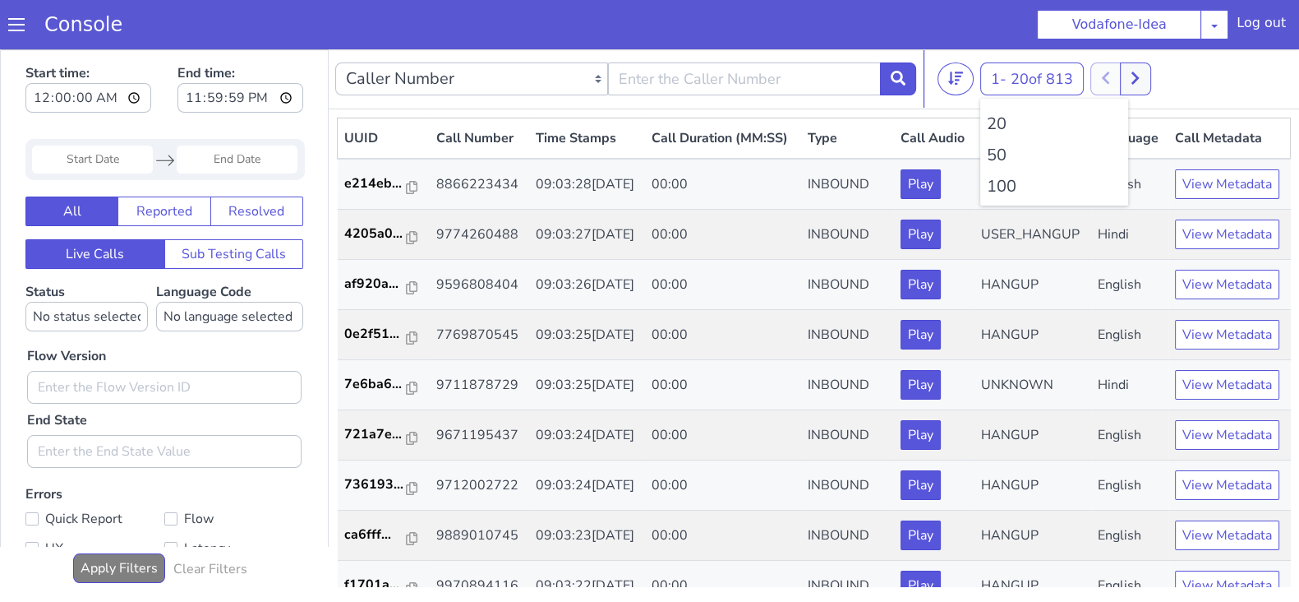
click at [992, 186] on li "100" at bounding box center [1054, 186] width 135 height 25
drag, startPoint x: 992, startPoint y: 186, endPoint x: 923, endPoint y: 81, distance: 125.1
click at [992, 186] on li "100" at bounding box center [1054, 186] width 135 height 25
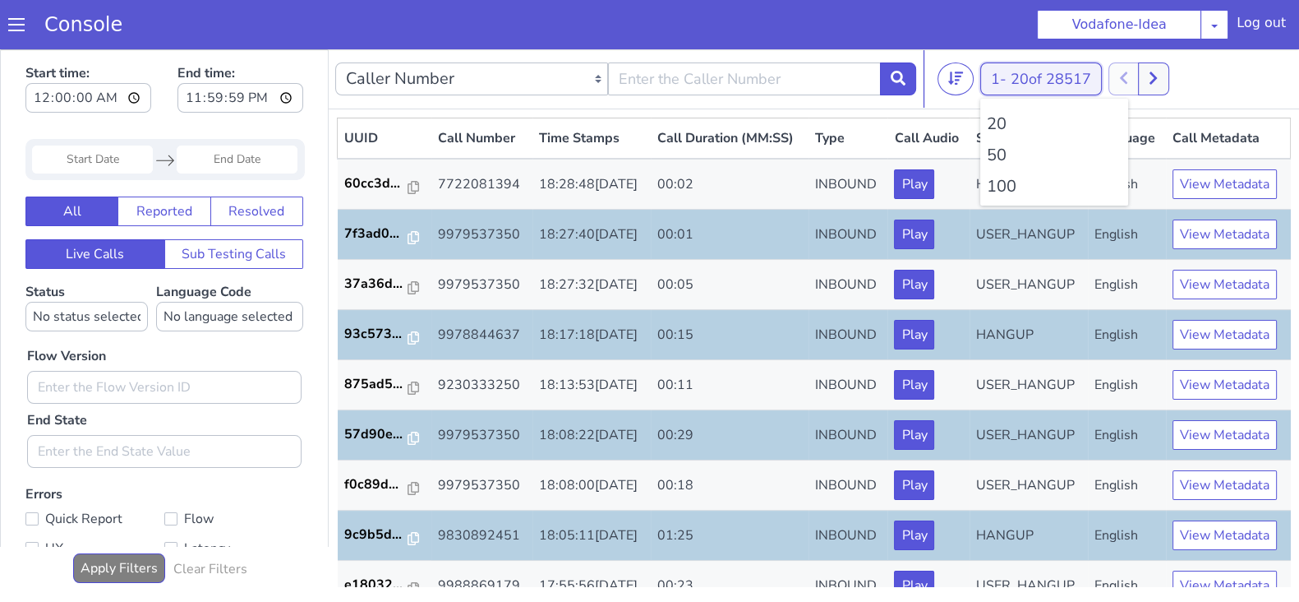
click at [1003, 78] on button "1 - 20 of 28517" at bounding box center [1041, 78] width 122 height 33
click at [999, 187] on li "100" at bounding box center [1054, 186] width 135 height 25
click at [1167, 72] on icon at bounding box center [1162, 78] width 9 height 15
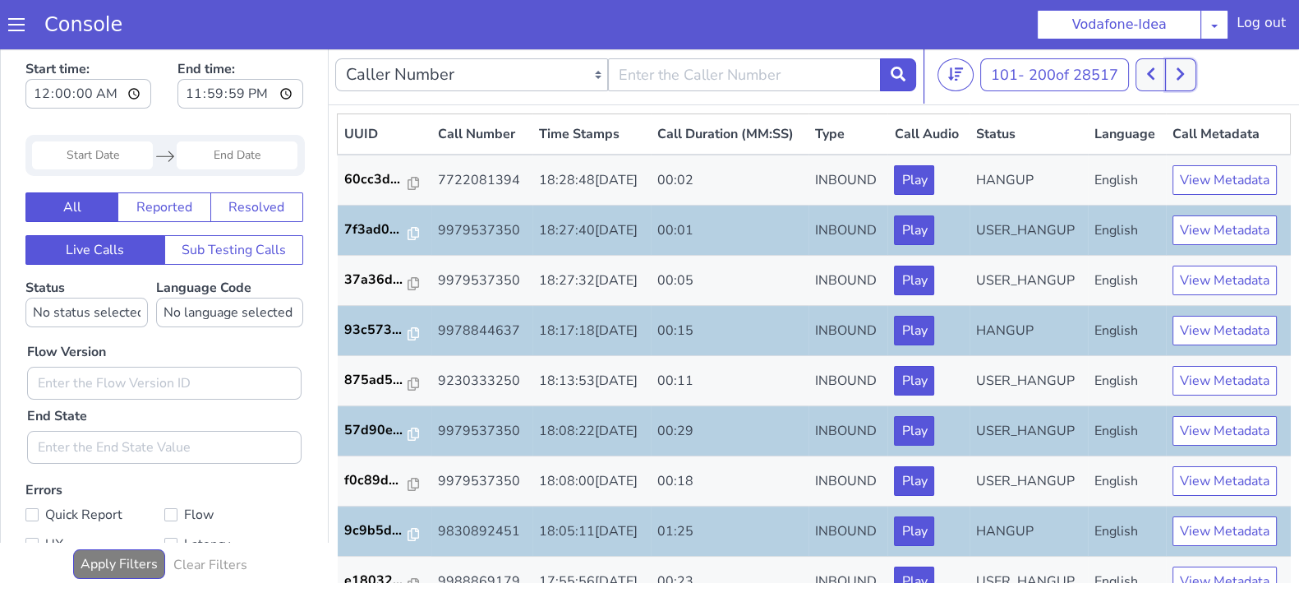
click at [1188, 76] on button at bounding box center [1180, 74] width 30 height 33
click at [1185, 75] on icon at bounding box center [1180, 74] width 9 height 15
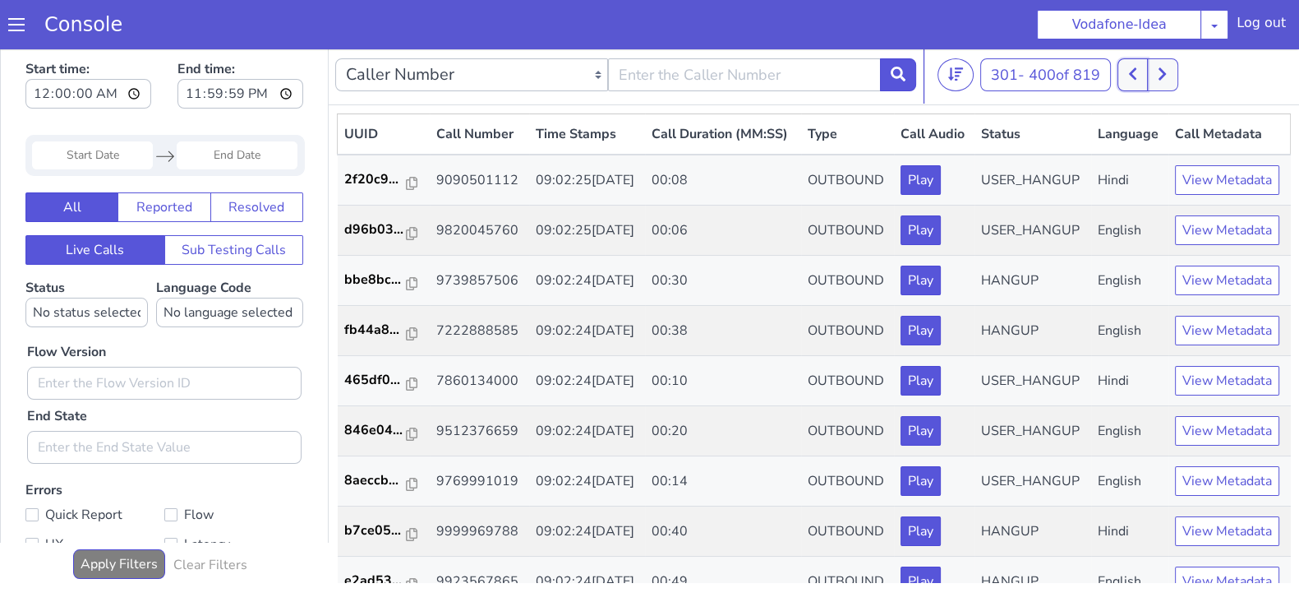
click at [1133, 81] on button at bounding box center [1133, 74] width 30 height 33
click at [1133, 80] on icon at bounding box center [1132, 74] width 9 height 15
click at [1170, 76] on button at bounding box center [1162, 74] width 30 height 33
click at [1142, 71] on button at bounding box center [1133, 74] width 30 height 33
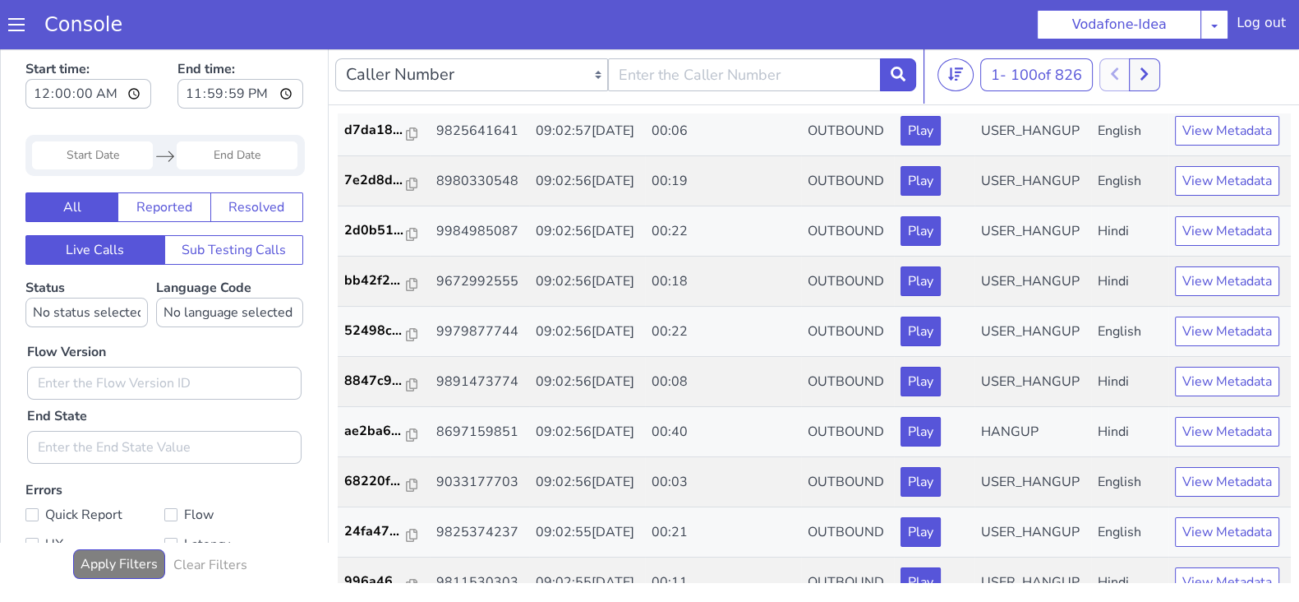
scroll to position [4288, 0]
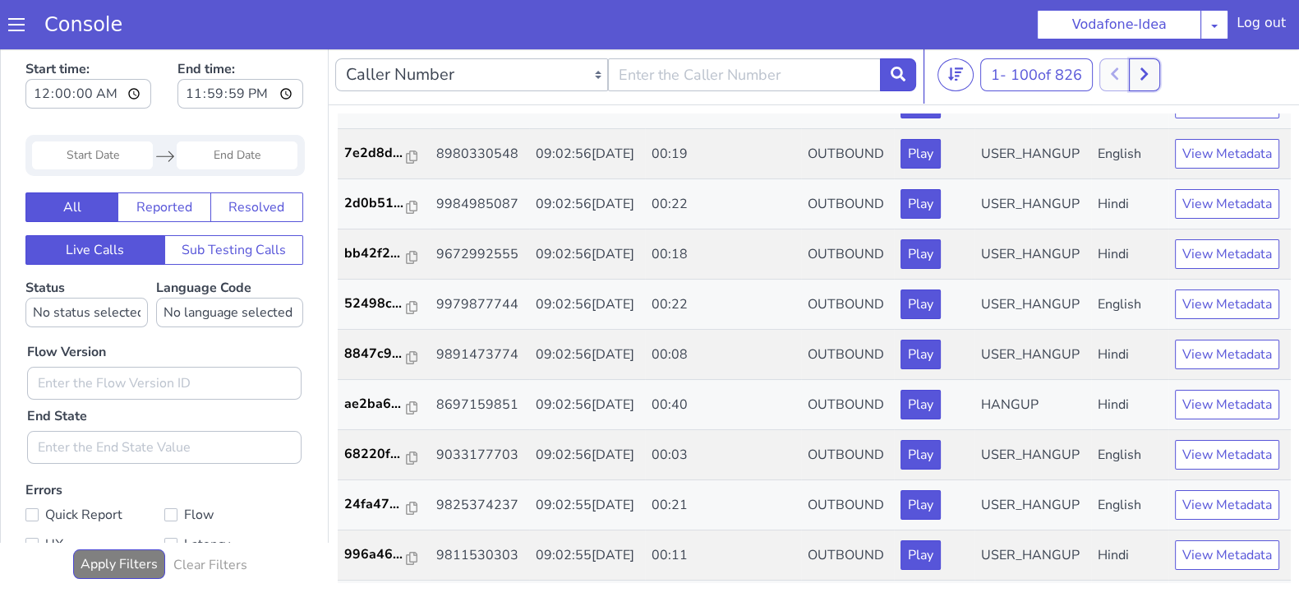
click at [1148, 74] on icon at bounding box center [1144, 74] width 7 height 12
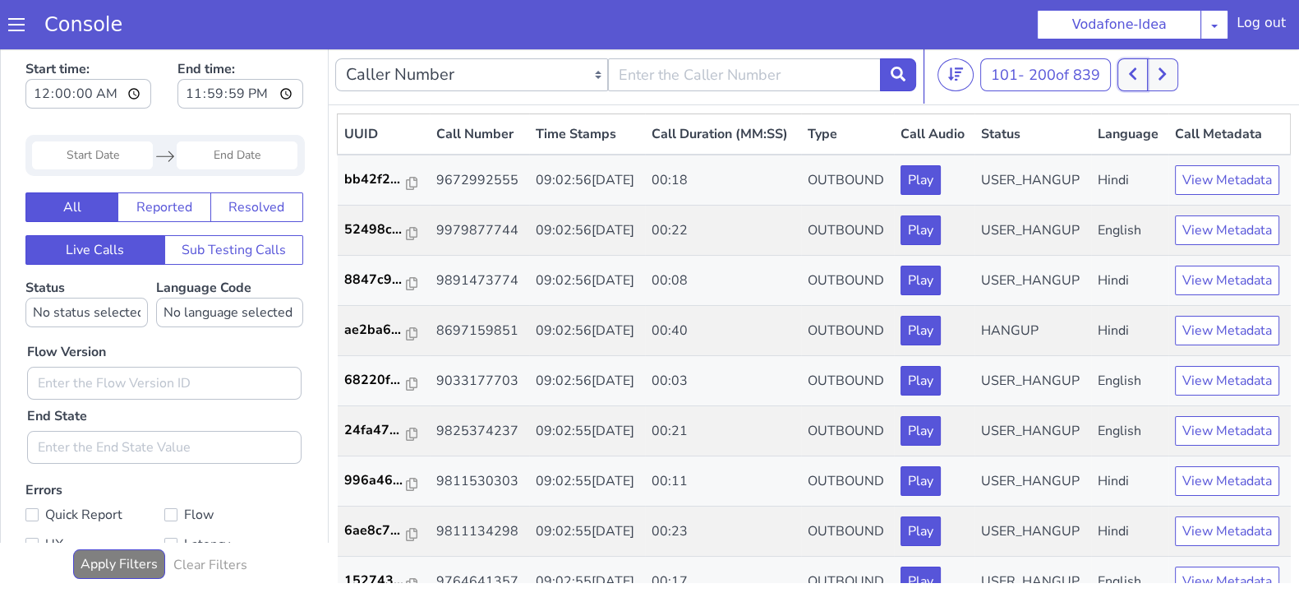
click at [1137, 71] on icon at bounding box center [1132, 74] width 9 height 15
click at [1159, 75] on button at bounding box center [1144, 74] width 30 height 33
click at [1137, 75] on icon at bounding box center [1132, 74] width 9 height 15
click at [1147, 74] on icon at bounding box center [1144, 74] width 9 height 15
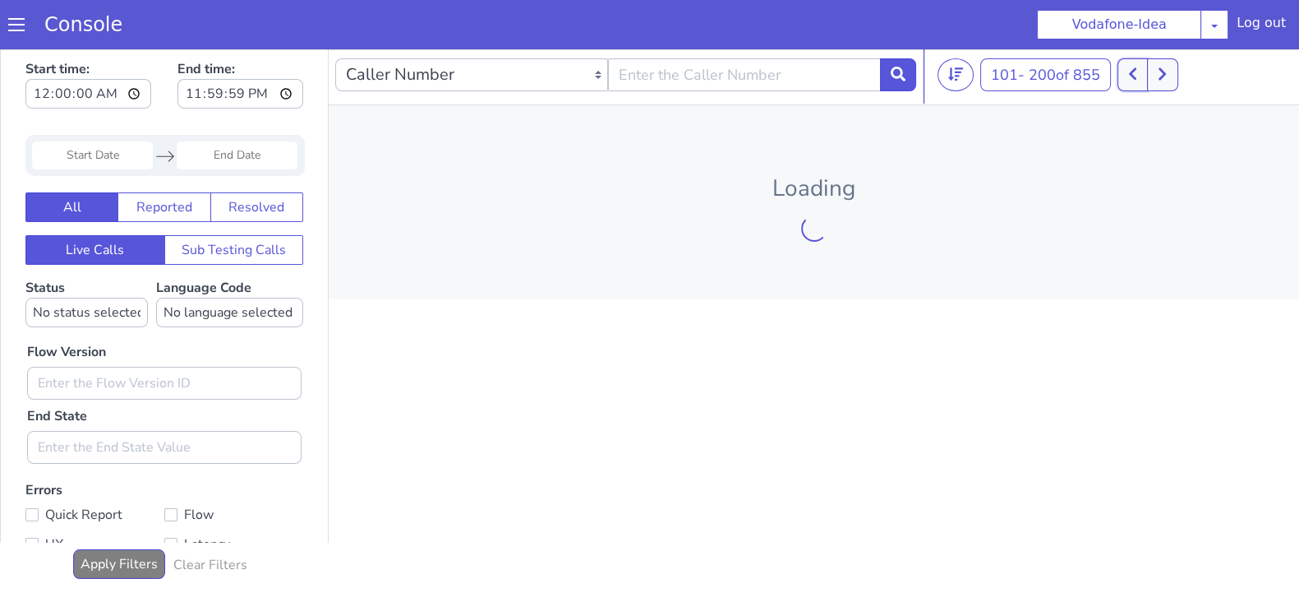
click at [1134, 70] on icon at bounding box center [1132, 74] width 9 height 15
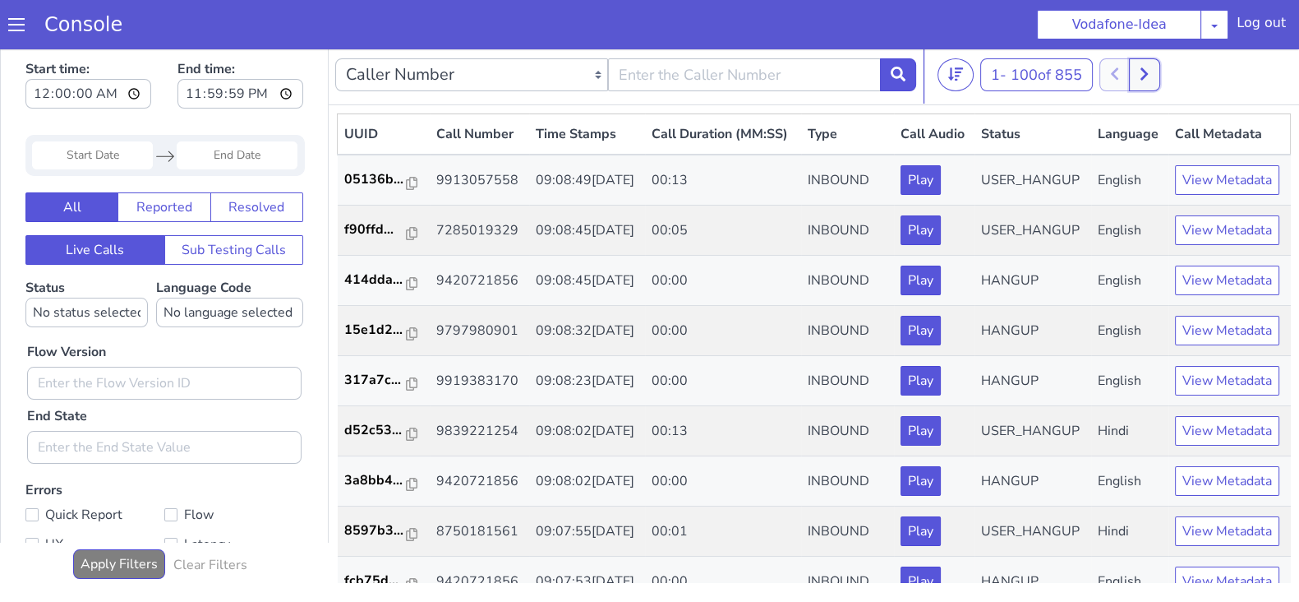
click at [1157, 79] on button at bounding box center [1144, 74] width 30 height 33
click at [1137, 75] on icon at bounding box center [1132, 74] width 9 height 15
click at [1149, 77] on icon at bounding box center [1144, 74] width 9 height 15
click at [1130, 72] on button at bounding box center [1133, 74] width 30 height 33
drag, startPoint x: 1155, startPoint y: 76, endPoint x: 1145, endPoint y: 71, distance: 11.8
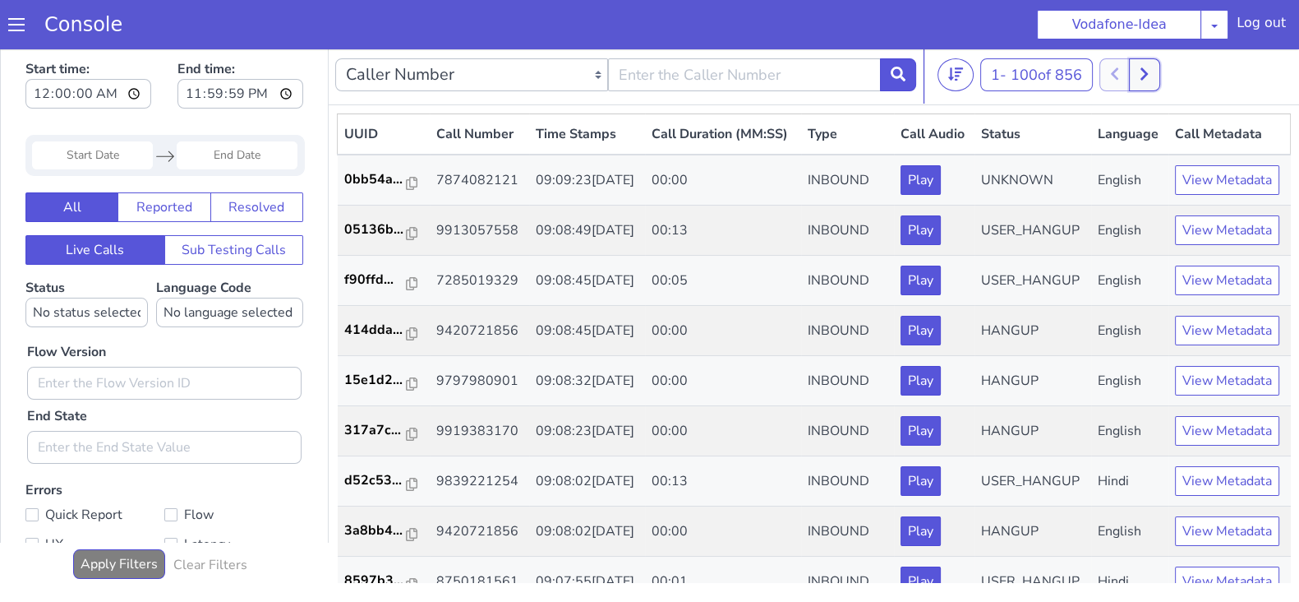
click at [1155, 76] on button at bounding box center [1144, 74] width 30 height 33
click at [1134, 71] on icon at bounding box center [1132, 74] width 9 height 15
click at [1149, 71] on icon at bounding box center [1144, 74] width 9 height 15
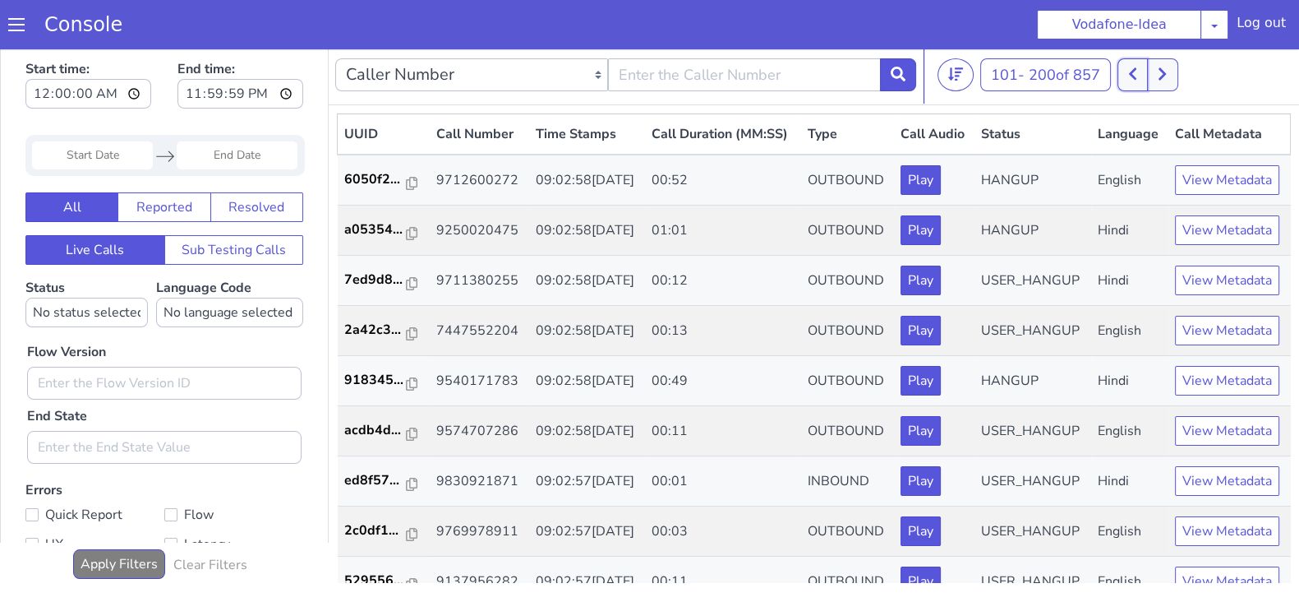
click at [1126, 63] on button at bounding box center [1133, 74] width 30 height 33
click at [1154, 72] on button at bounding box center [1144, 74] width 30 height 33
click at [1134, 71] on icon at bounding box center [1132, 74] width 9 height 15
click at [1156, 81] on button at bounding box center [1144, 74] width 30 height 33
click at [1137, 76] on icon at bounding box center [1132, 74] width 7 height 12
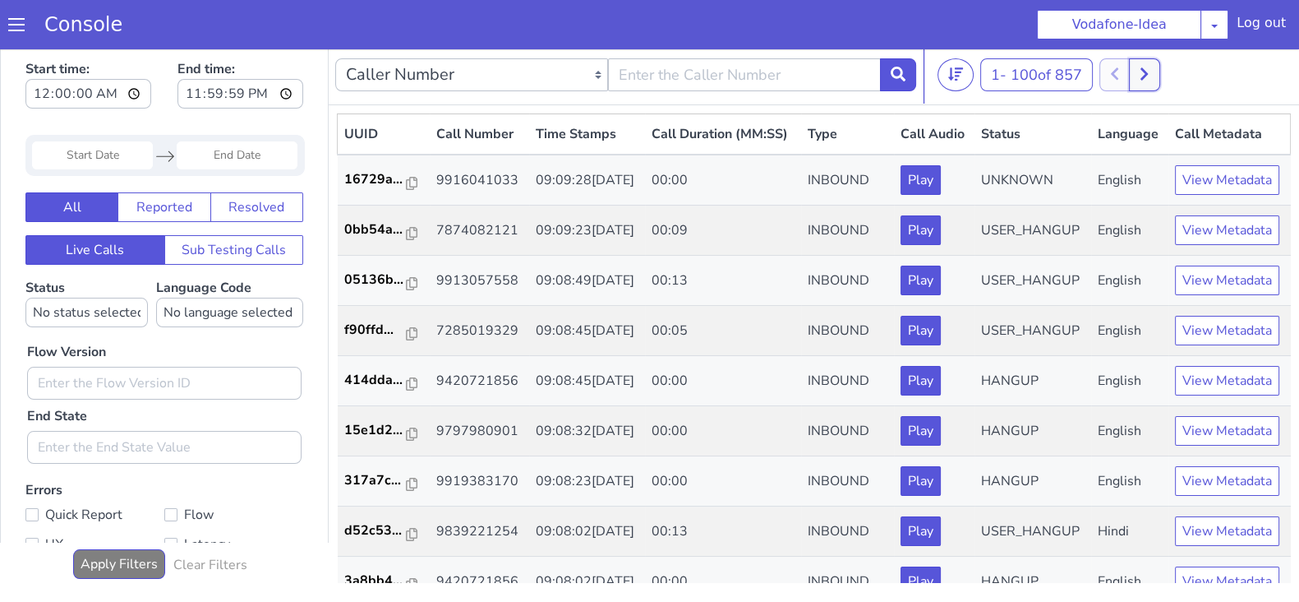
click at [1155, 78] on button at bounding box center [1144, 74] width 30 height 33
click at [1137, 72] on icon at bounding box center [1132, 74] width 9 height 15
click at [1173, 72] on div "1 - 100 of 857 20 50 100" at bounding box center [1115, 74] width 355 height 33
click at [1148, 71] on icon at bounding box center [1144, 74] width 7 height 12
click at [1146, 71] on button at bounding box center [1133, 74] width 30 height 33
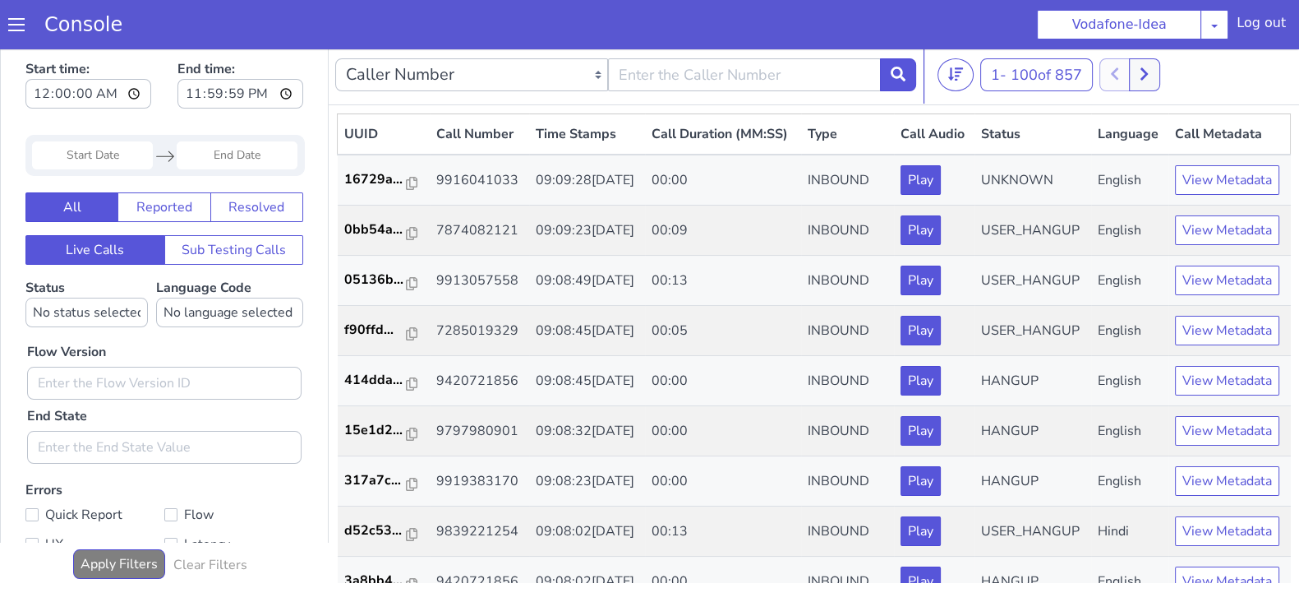
click at [1165, 64] on div "1 - 100 of 857 20 50 100" at bounding box center [1115, 74] width 355 height 33
click at [1155, 68] on button at bounding box center [1144, 74] width 30 height 33
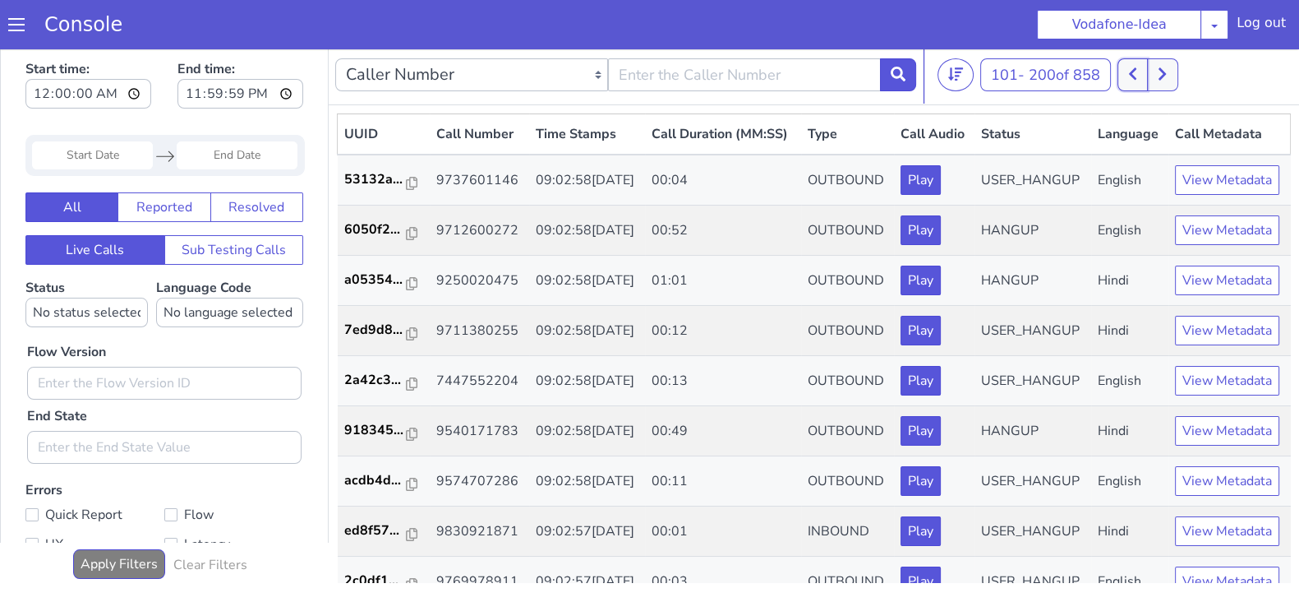
click at [1136, 71] on icon at bounding box center [1132, 74] width 7 height 12
click at [1149, 72] on icon at bounding box center [1144, 74] width 9 height 15
click at [1127, 72] on button at bounding box center [1133, 74] width 30 height 33
click at [1154, 71] on button at bounding box center [1144, 74] width 30 height 33
click at [1131, 74] on button at bounding box center [1133, 74] width 30 height 33
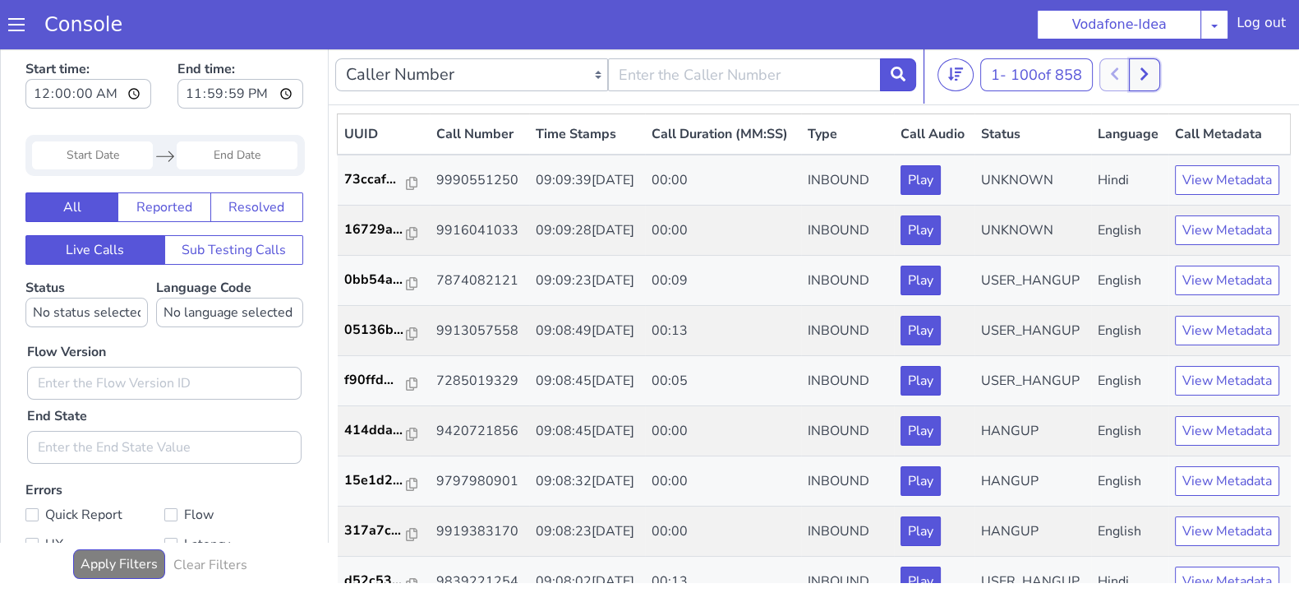
click at [1147, 71] on icon at bounding box center [1144, 74] width 9 height 15
click at [1132, 71] on icon at bounding box center [1132, 74] width 9 height 15
click at [1149, 74] on icon at bounding box center [1144, 74] width 9 height 15
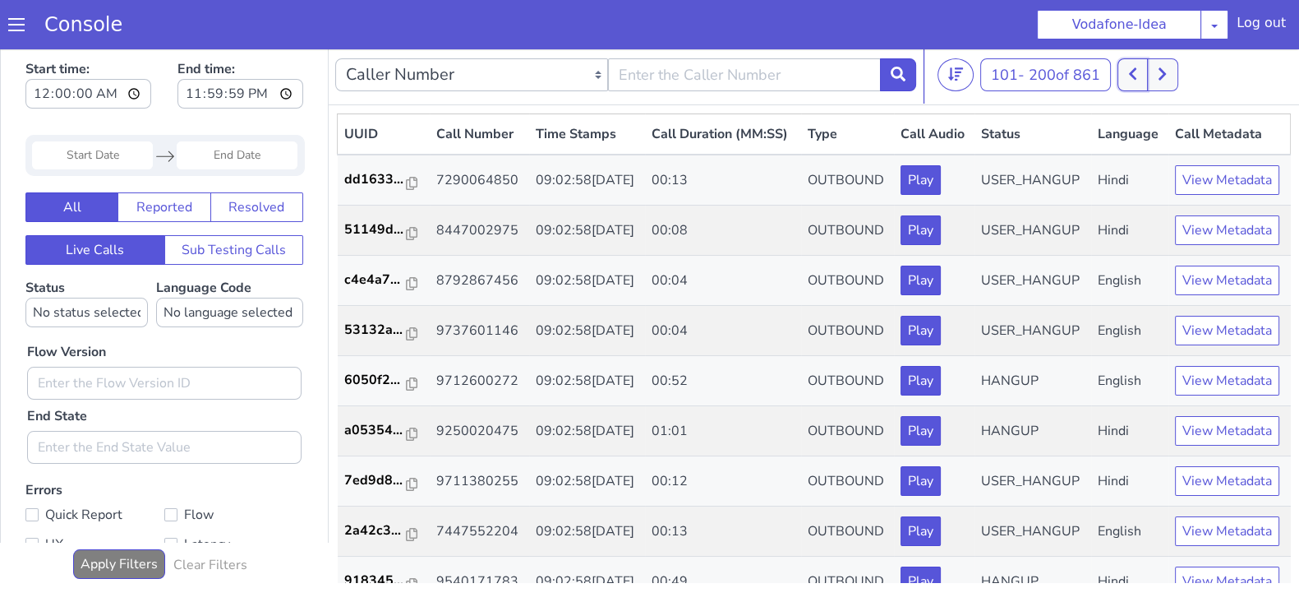
click at [1137, 76] on icon at bounding box center [1132, 74] width 9 height 15
click at [1149, 74] on icon at bounding box center [1144, 74] width 9 height 15
click at [1136, 76] on icon at bounding box center [1132, 74] width 7 height 12
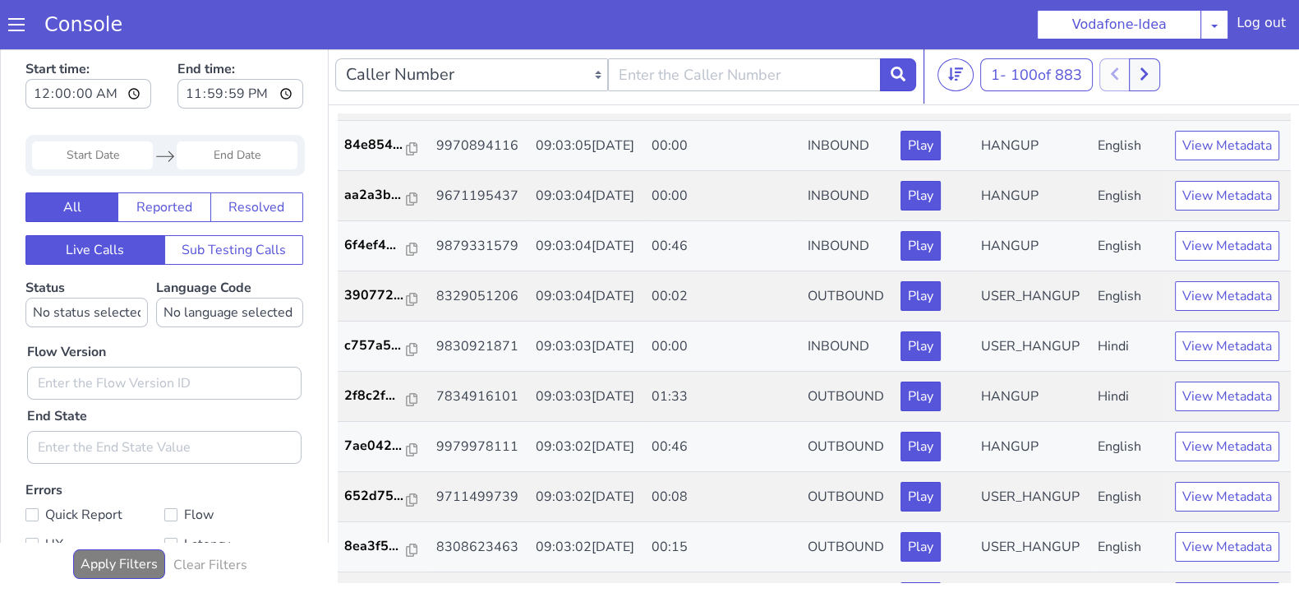
scroll to position [4682, 0]
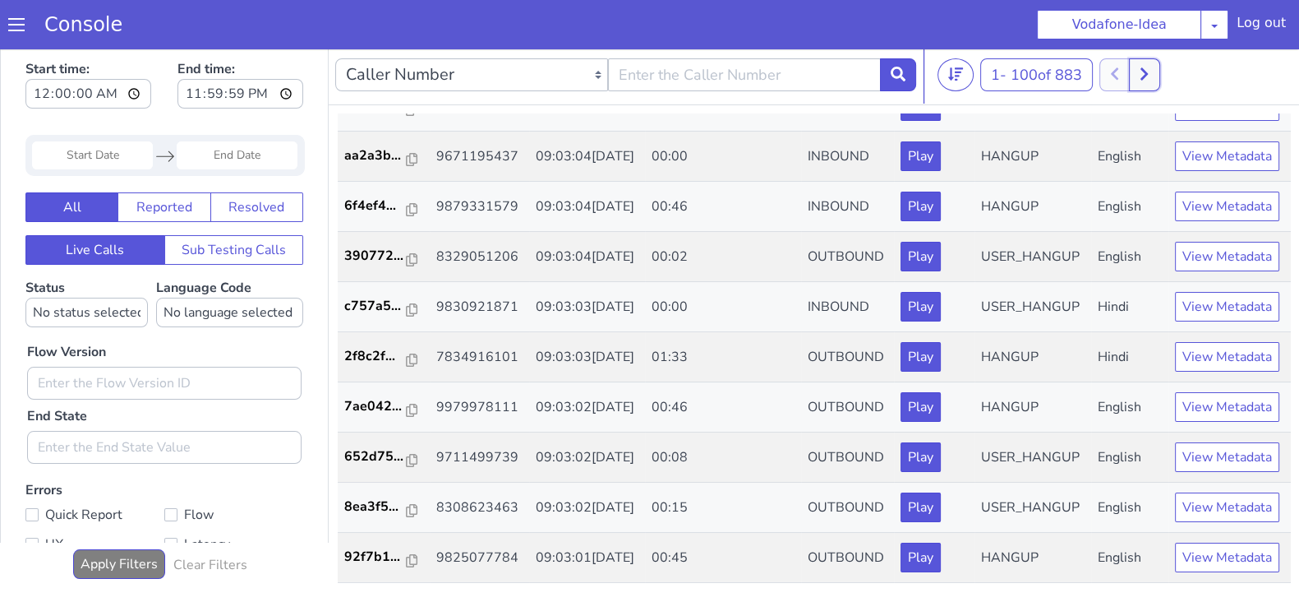
click at [1149, 79] on icon at bounding box center [1144, 74] width 9 height 15
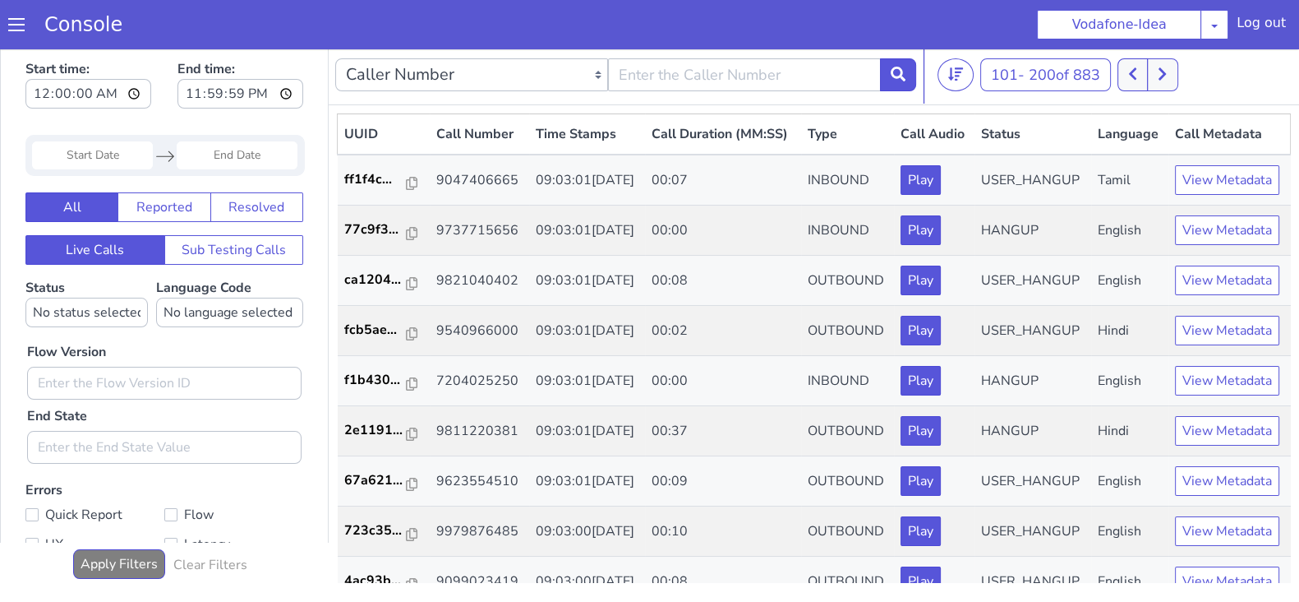
click at [1120, 75] on div "101 - 200 of 883 20 50 100" at bounding box center [1115, 74] width 355 height 33
click at [1137, 76] on icon at bounding box center [1132, 74] width 9 height 15
click at [1138, 76] on button at bounding box center [1144, 74] width 30 height 33
click at [1137, 76] on icon at bounding box center [1132, 74] width 9 height 15
click at [1156, 76] on button at bounding box center [1144, 74] width 30 height 33
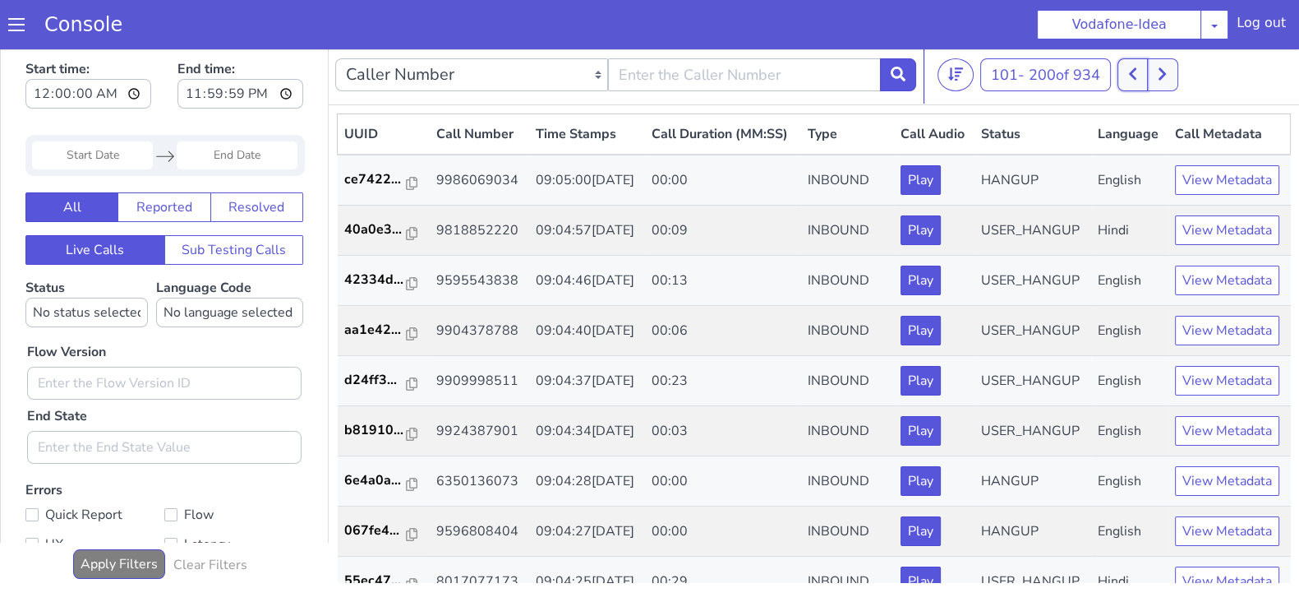
click at [1134, 67] on icon at bounding box center [1132, 74] width 9 height 15
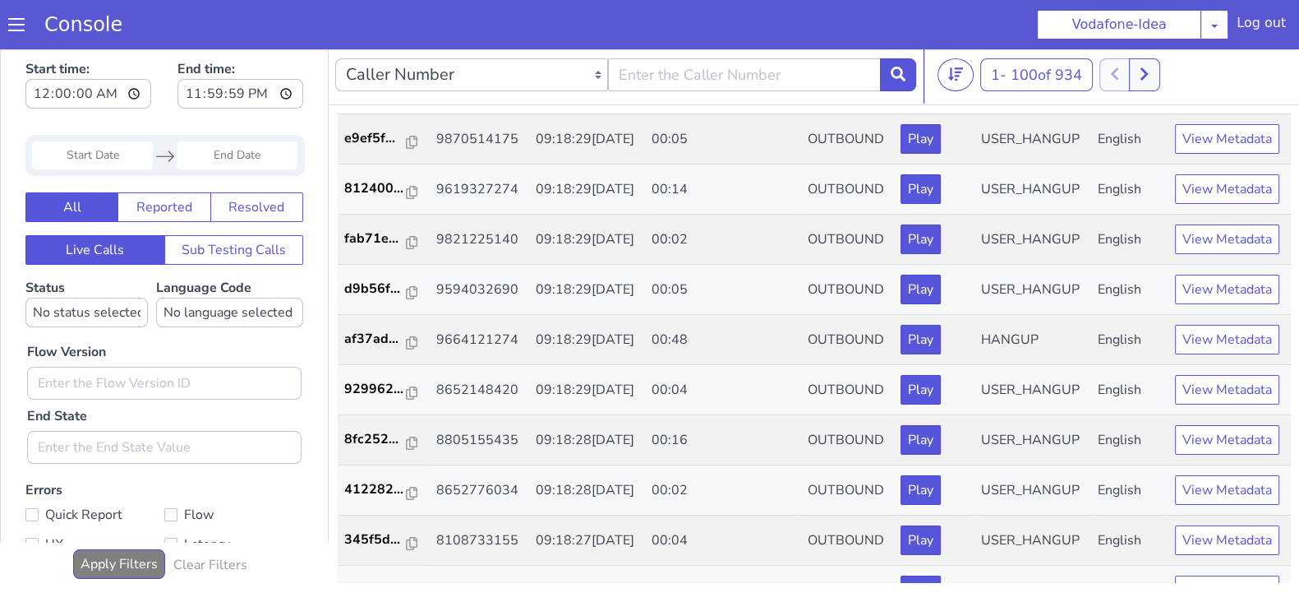
scroll to position [1096, 0]
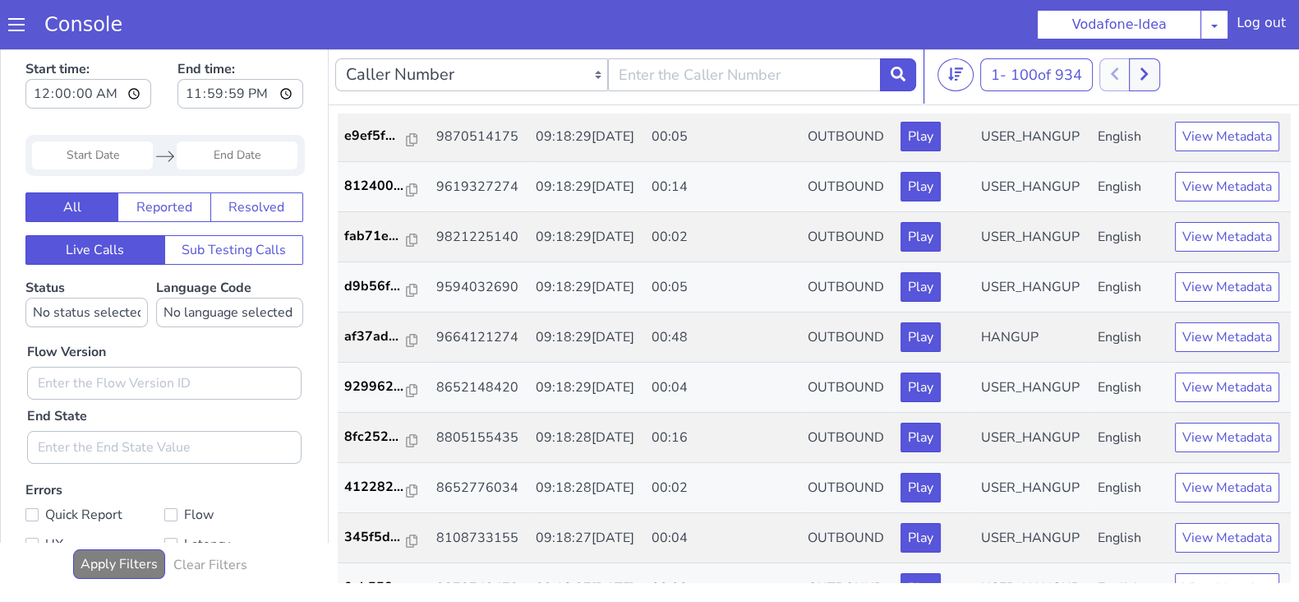
click at [368, 95] on p "6d927f..." at bounding box center [375, 86] width 62 height 20
click at [1149, 70] on icon at bounding box center [1144, 74] width 9 height 15
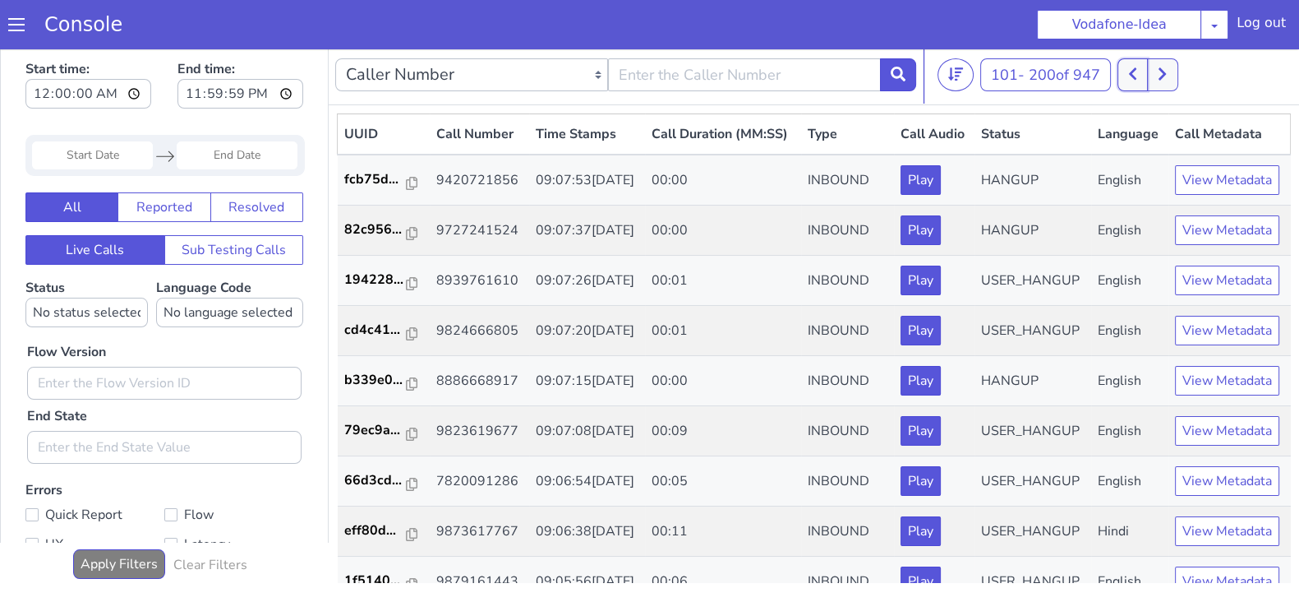
click at [1135, 70] on icon at bounding box center [1132, 74] width 9 height 15
click at [1149, 72] on icon at bounding box center [1144, 74] width 9 height 15
click at [1129, 72] on button at bounding box center [1133, 74] width 30 height 33
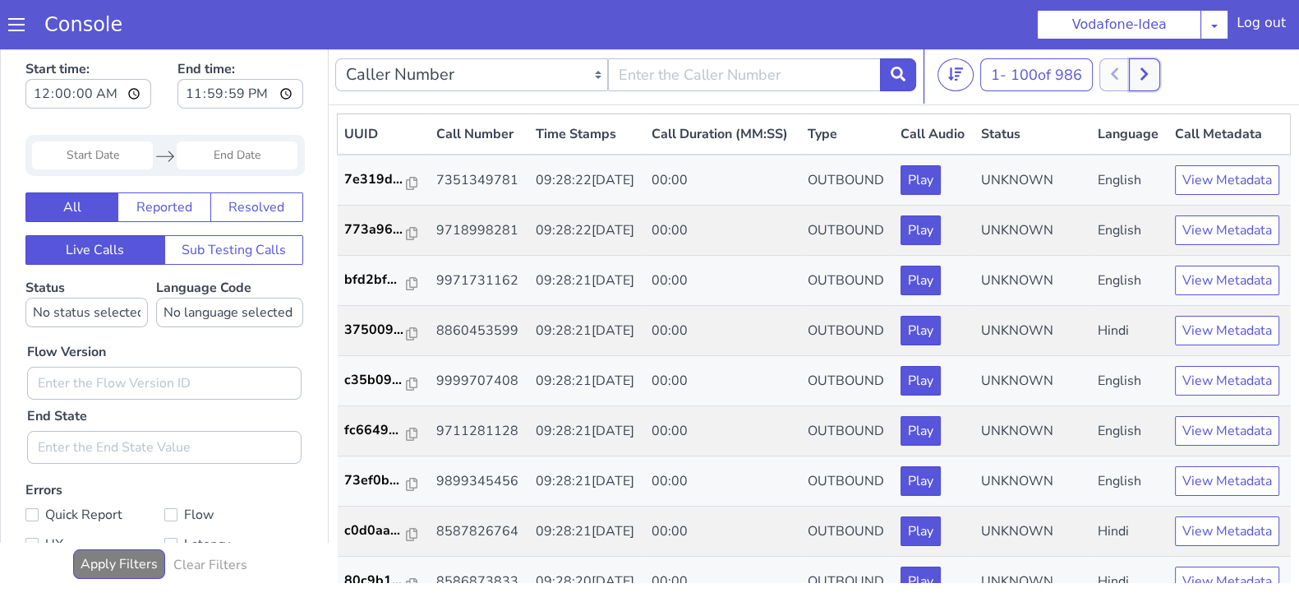
click at [1149, 76] on icon at bounding box center [1144, 74] width 9 height 15
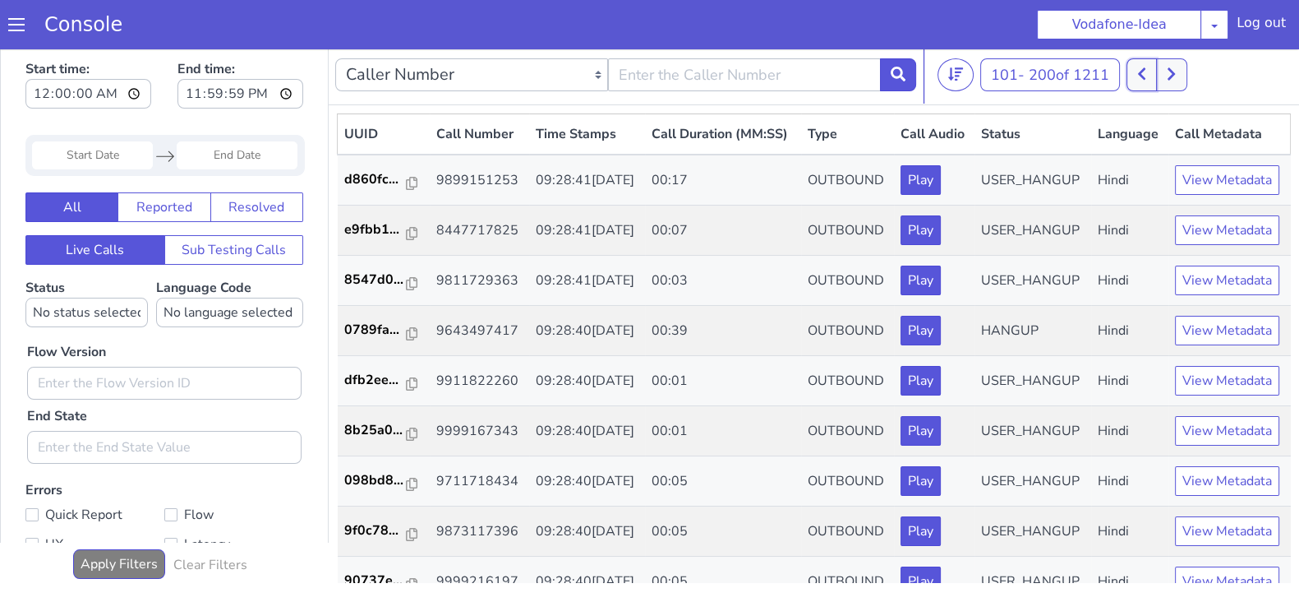
click at [1143, 76] on icon at bounding box center [1141, 74] width 9 height 15
click at [1158, 71] on icon at bounding box center [1153, 74] width 9 height 15
click at [1179, 76] on button at bounding box center [1171, 74] width 30 height 33
click at [1186, 71] on button at bounding box center [1171, 74] width 30 height 33
click at [1146, 73] on icon at bounding box center [1141, 74] width 9 height 15
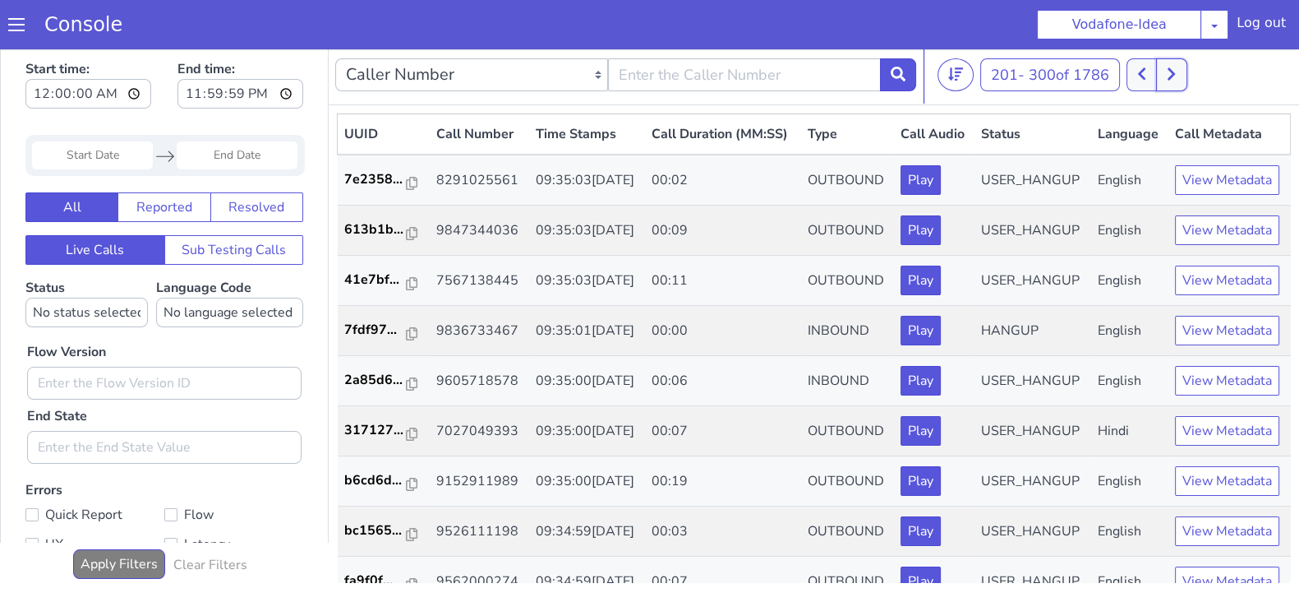
click at [1176, 80] on icon at bounding box center [1171, 74] width 9 height 15
drag, startPoint x: 1142, startPoint y: 71, endPoint x: 1071, endPoint y: 52, distance: 74.2
click at [1142, 71] on icon at bounding box center [1141, 74] width 9 height 15
click at [1171, 78] on icon at bounding box center [1171, 74] width 7 height 12
click at [1173, 69] on icon at bounding box center [1171, 74] width 7 height 12
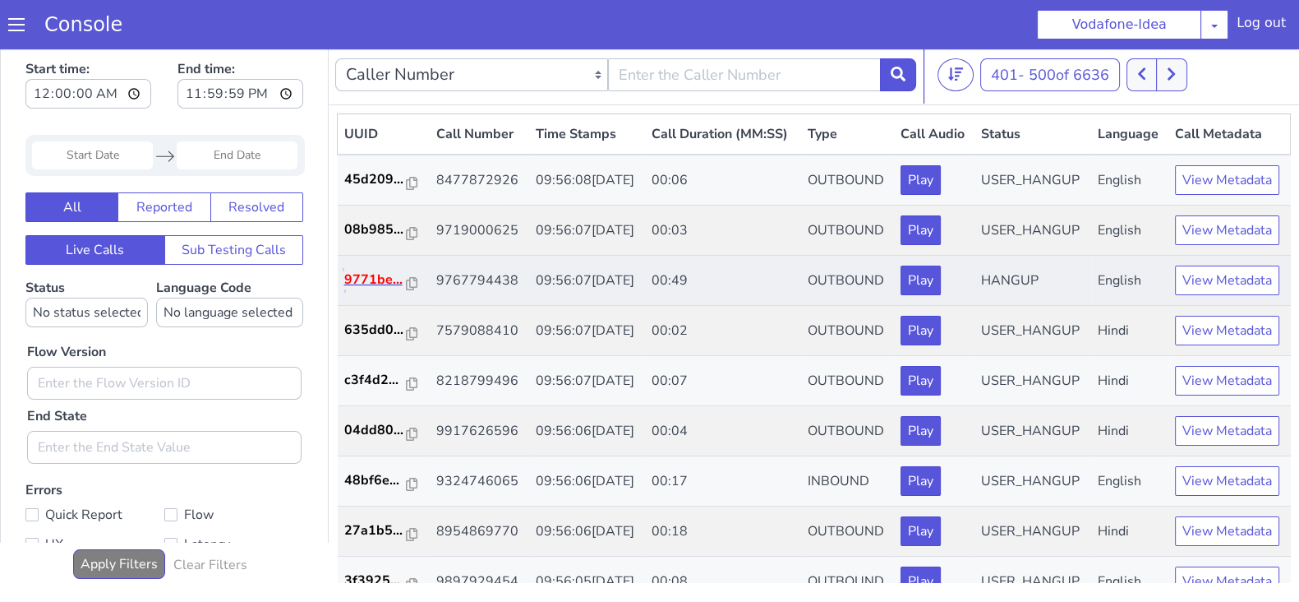
click at [374, 289] on p "9771be..." at bounding box center [375, 280] width 62 height 20
